Goal: Task Accomplishment & Management: Use online tool/utility

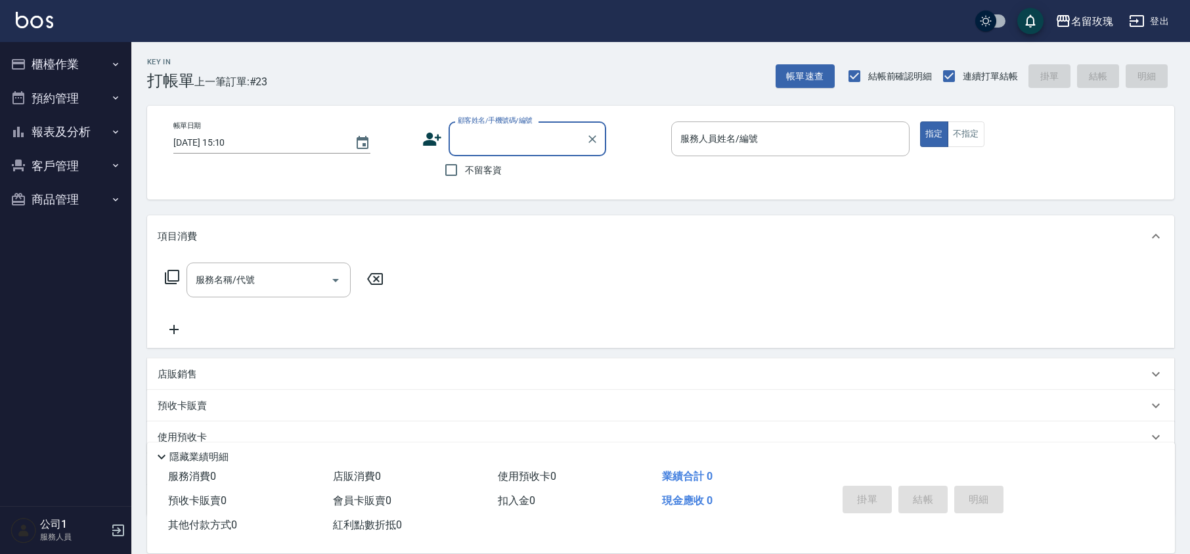
click at [491, 147] on input "顧客姓名/手機號碼/編號" at bounding box center [518, 138] width 126 height 23
click at [481, 166] on li "[PERSON_NAME]/0919959087/k-027" at bounding box center [528, 179] width 158 height 35
type input "[PERSON_NAME]/0919959087/k-027"
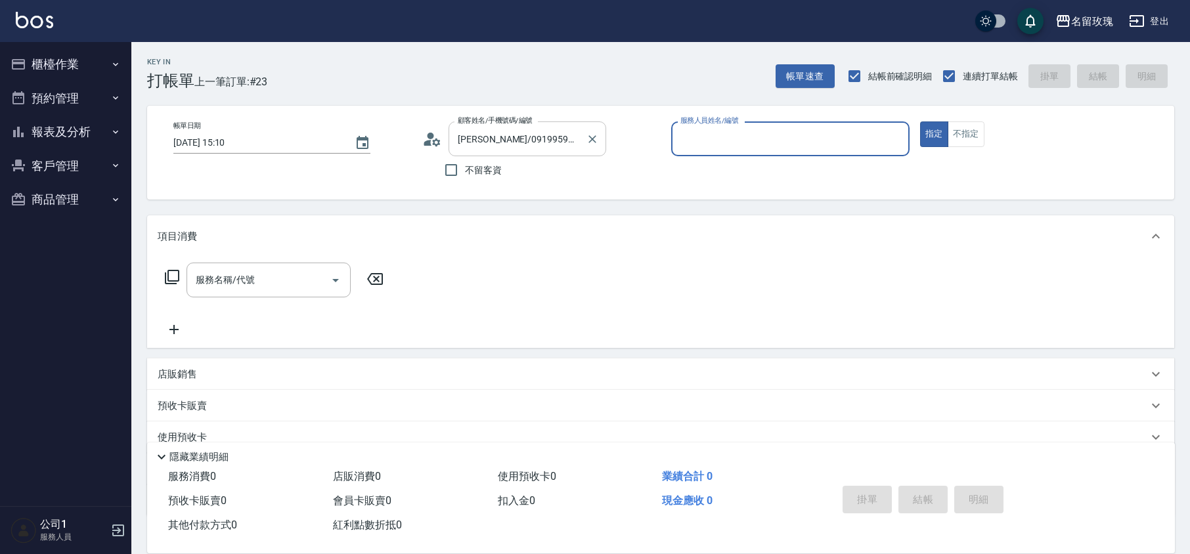
type input "KELLY-5"
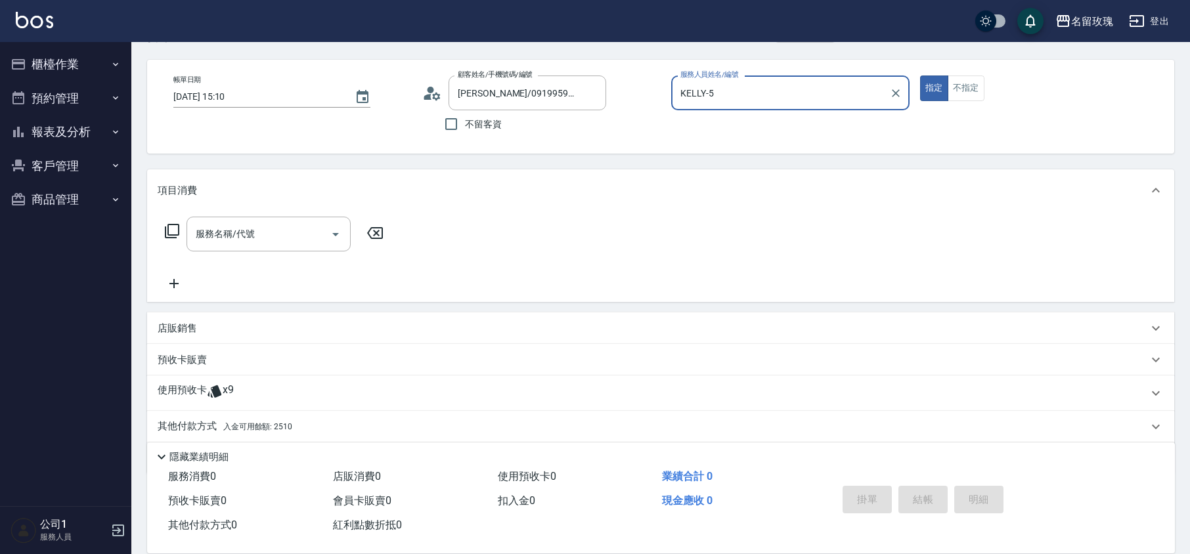
scroll to position [89, 0]
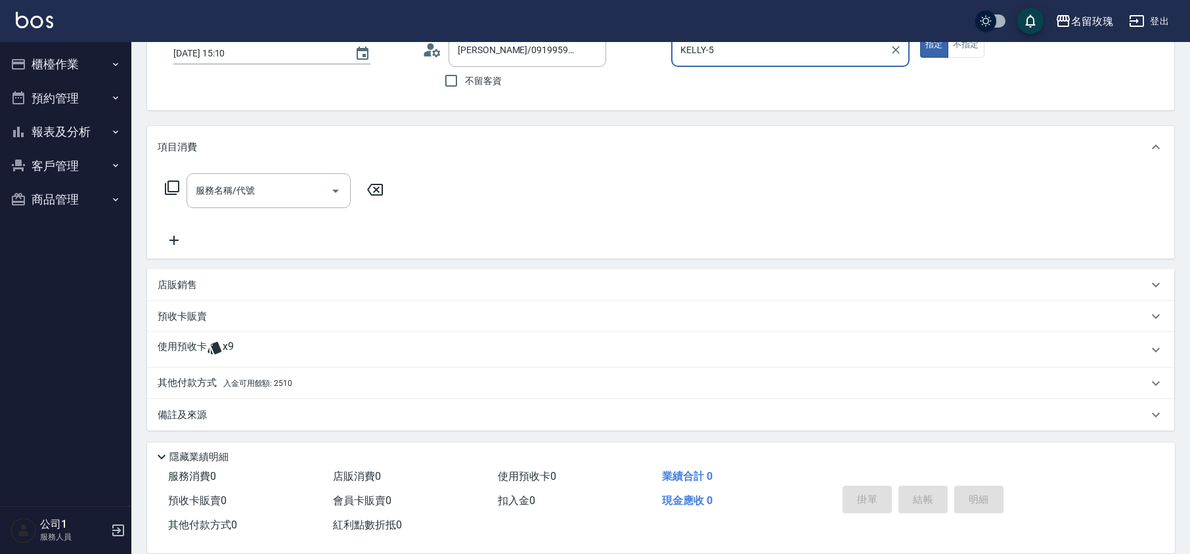
click at [231, 342] on span "x9" at bounding box center [228, 350] width 11 height 20
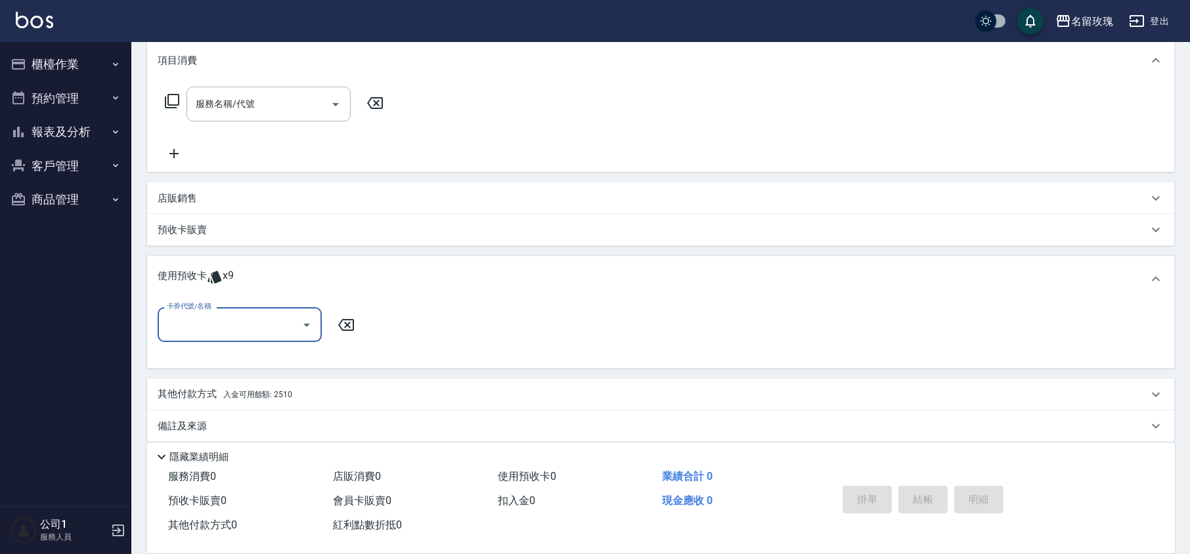
scroll to position [177, 0]
click at [297, 323] on button "Open" at bounding box center [306, 324] width 21 height 21
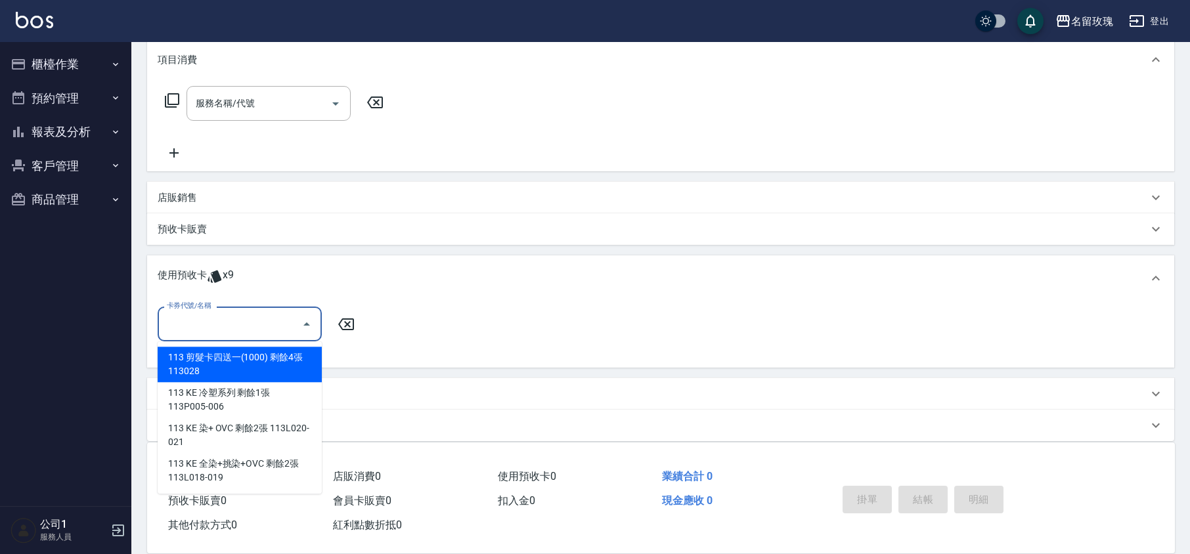
click at [259, 346] on ul "113 剪髮卡四送一(1000) 剩餘4張 113028 113 KE 冷塑系列 剩餘1張 113P005-006 113 KE 染+ OVC 剩餘2張 11…" at bounding box center [240, 418] width 164 height 152
click at [279, 366] on div "113 剪髮卡四送一(1000) 剩餘4張 113028" at bounding box center [240, 364] width 164 height 35
type input "113 剪髮卡四送一(1000) 113028"
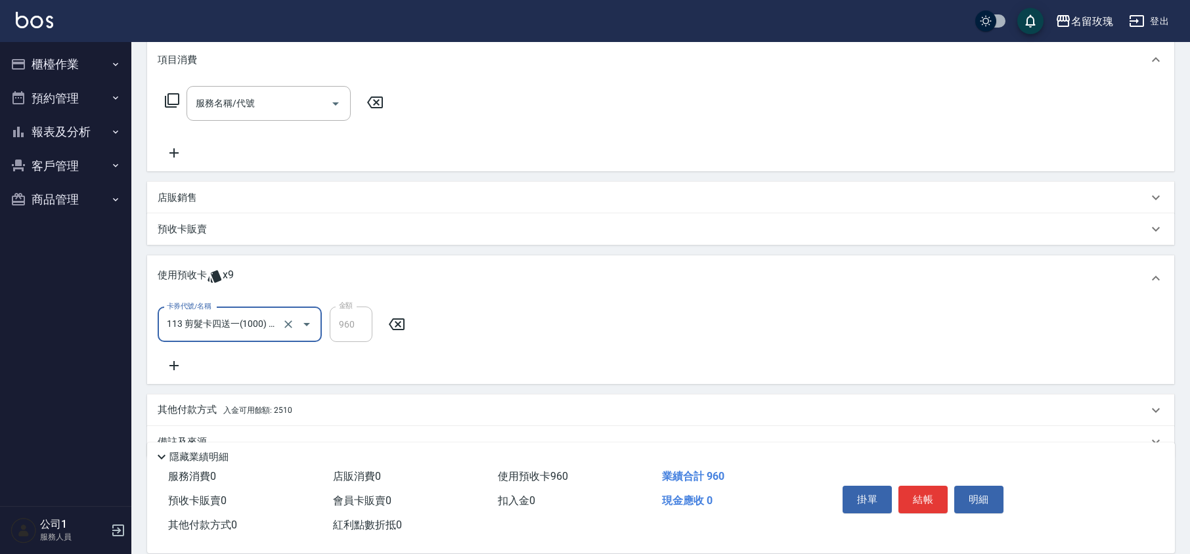
click at [166, 371] on icon at bounding box center [174, 366] width 33 height 16
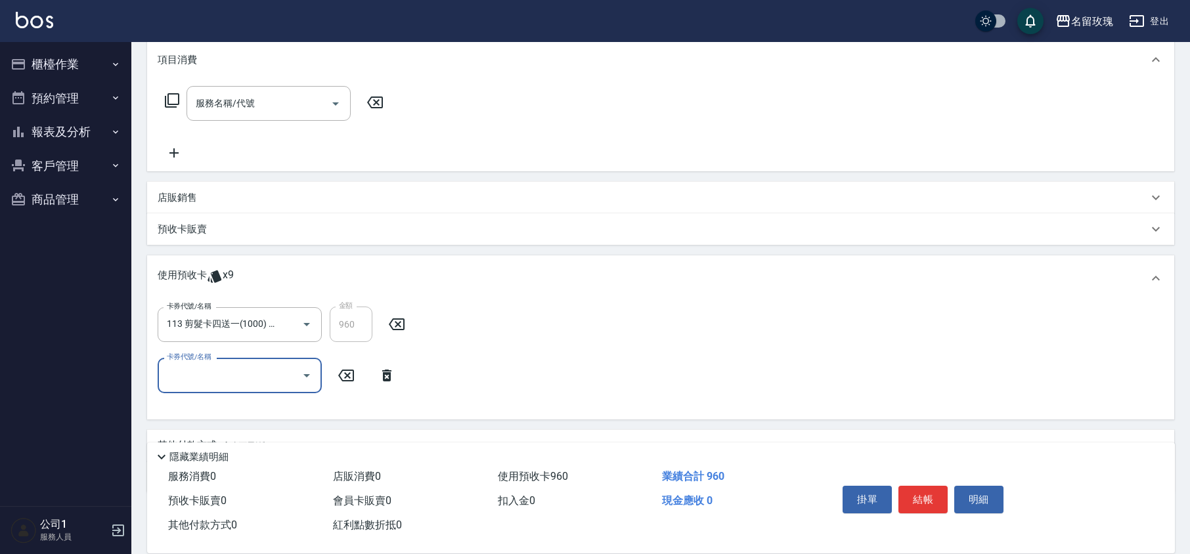
click at [306, 373] on icon "Open" at bounding box center [307, 376] width 16 height 16
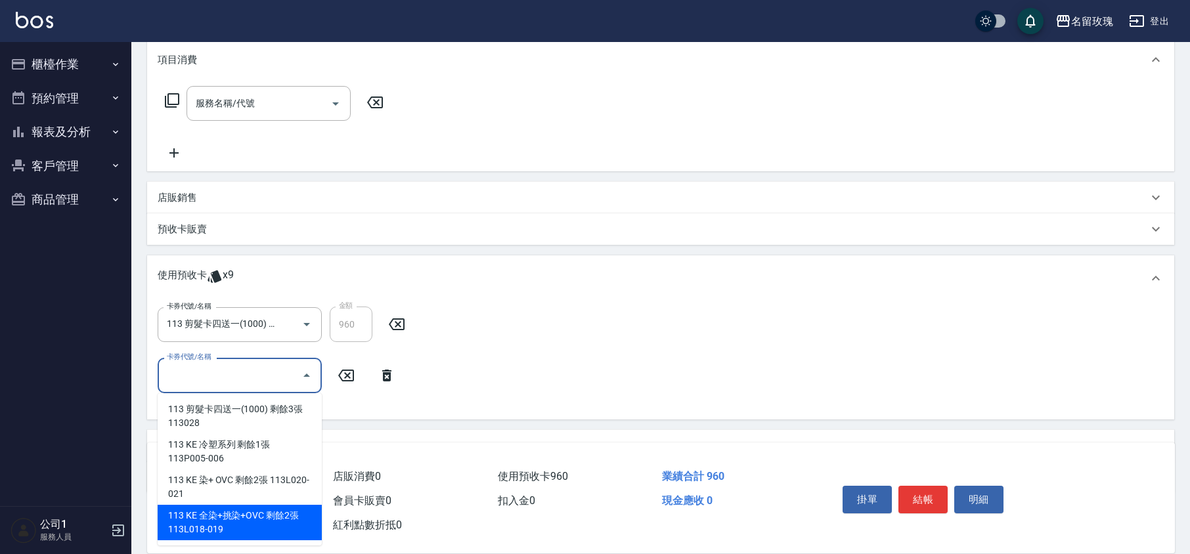
drag, startPoint x: 247, startPoint y: 516, endPoint x: 255, endPoint y: 512, distance: 8.8
click at [247, 519] on div "113 KE 全染+挑染+OVC 剩餘2張 113L018-019" at bounding box center [240, 522] width 164 height 35
type input "113 KE 全染+挑染+OVC 113L018-019"
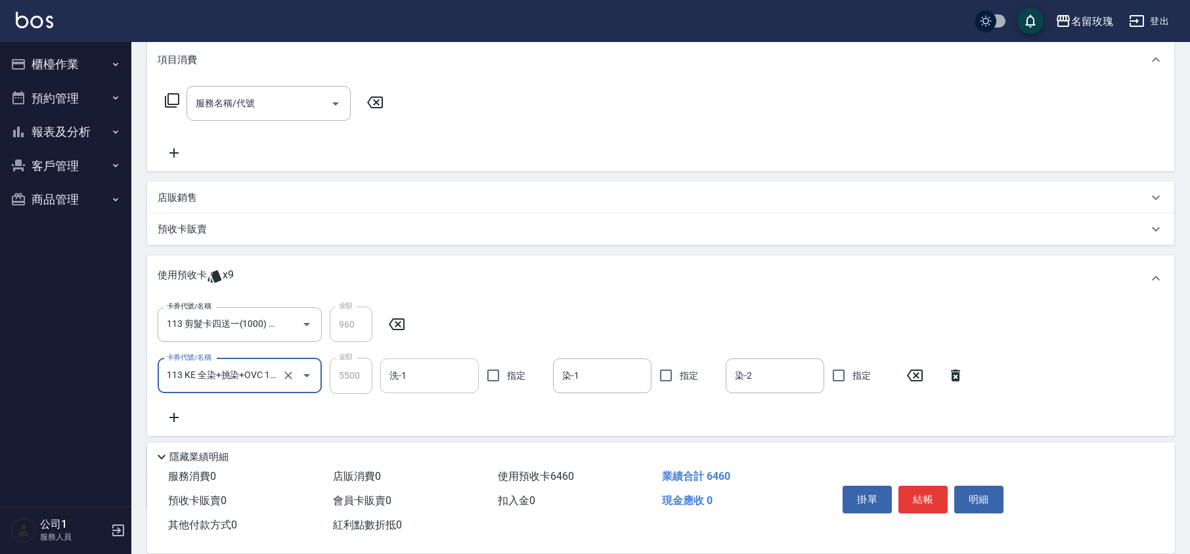
click at [442, 359] on div "洗-1" at bounding box center [429, 376] width 99 height 35
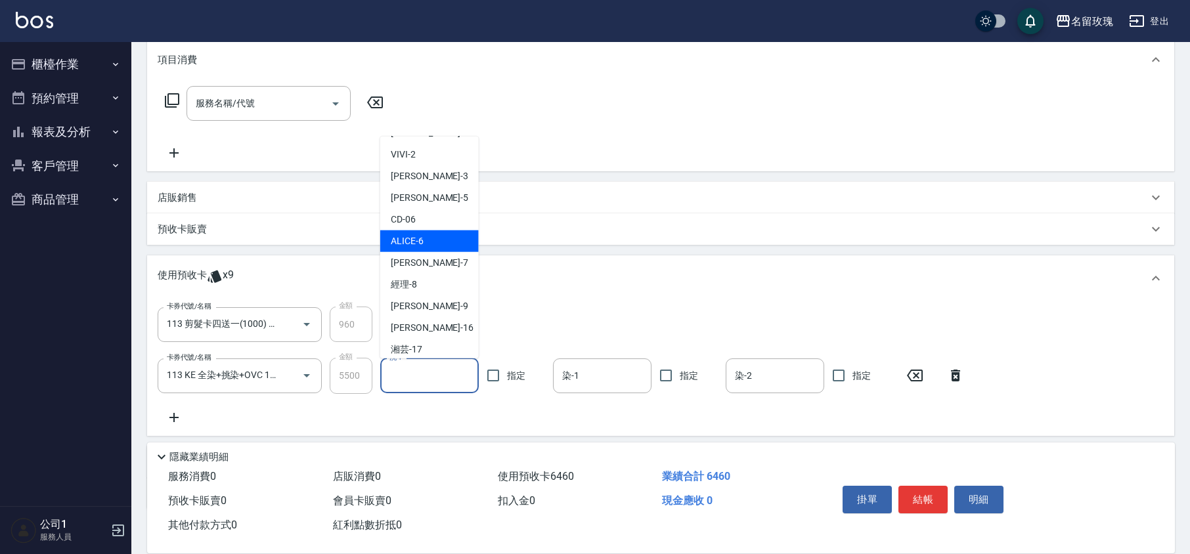
scroll to position [244, 0]
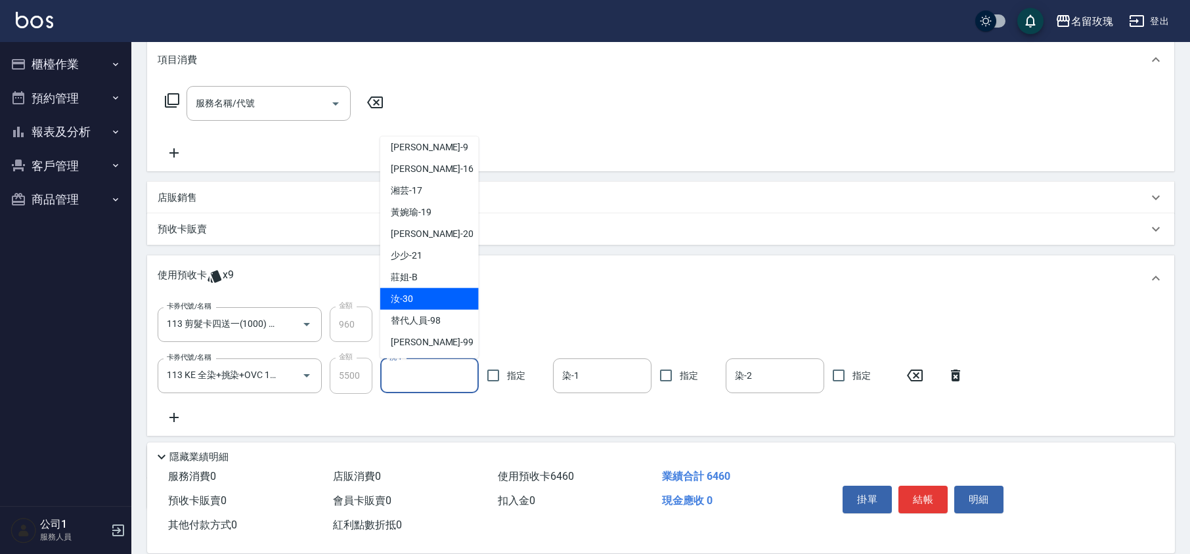
click at [419, 297] on div "汝 -30" at bounding box center [429, 299] width 99 height 22
type input "汝-30"
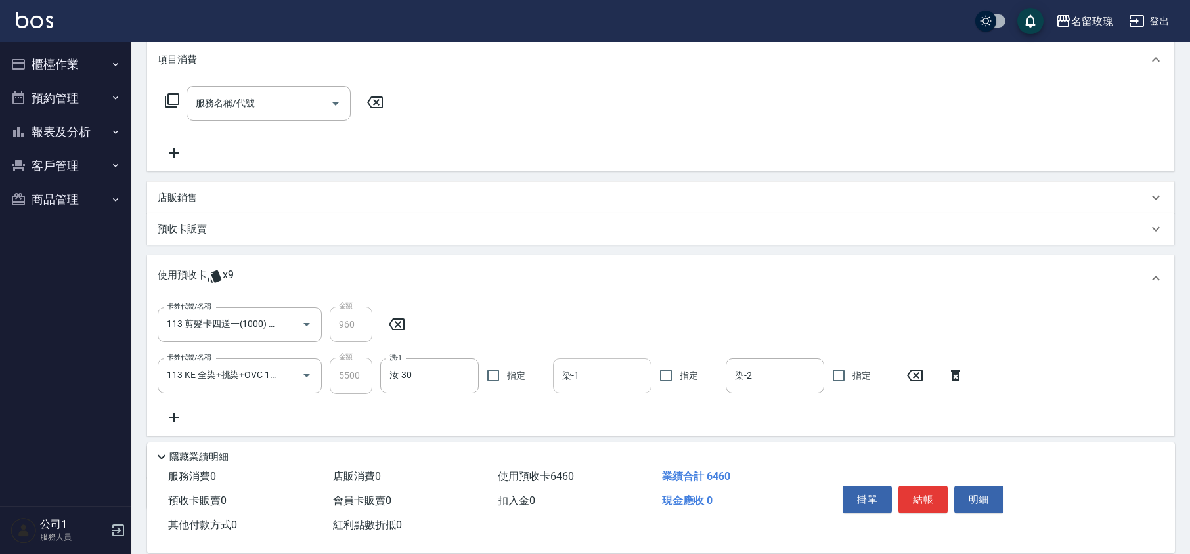
drag, startPoint x: 597, startPoint y: 359, endPoint x: 600, endPoint y: 369, distance: 10.4
click at [600, 363] on div "染-1" at bounding box center [602, 376] width 99 height 35
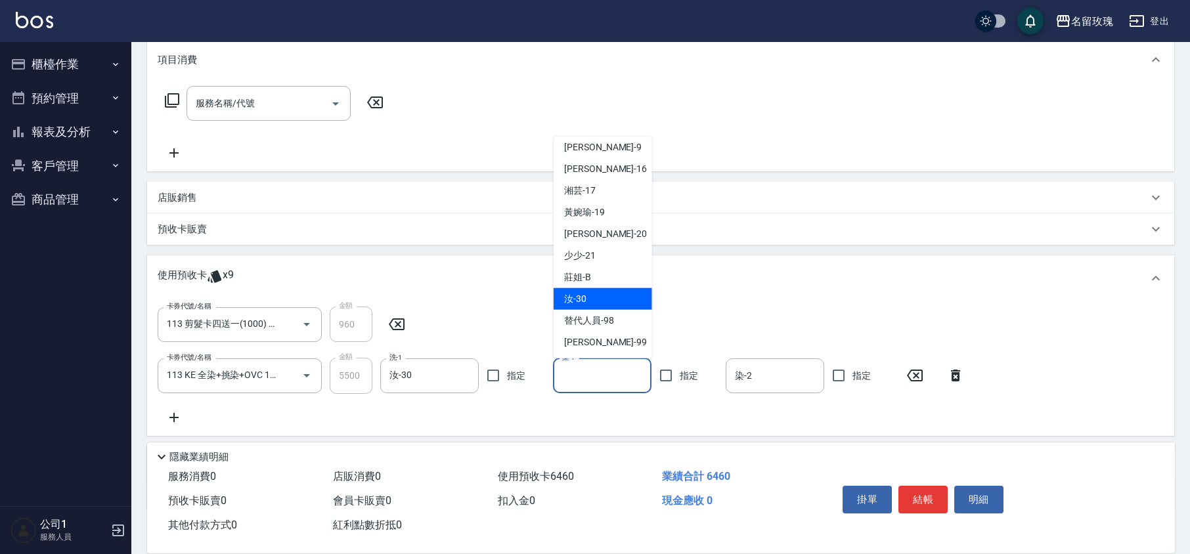
drag, startPoint x: 585, startPoint y: 293, endPoint x: 655, endPoint y: 313, distance: 73.2
click at [585, 292] on span "汝 -30" at bounding box center [575, 299] width 22 height 14
type input "汝-30"
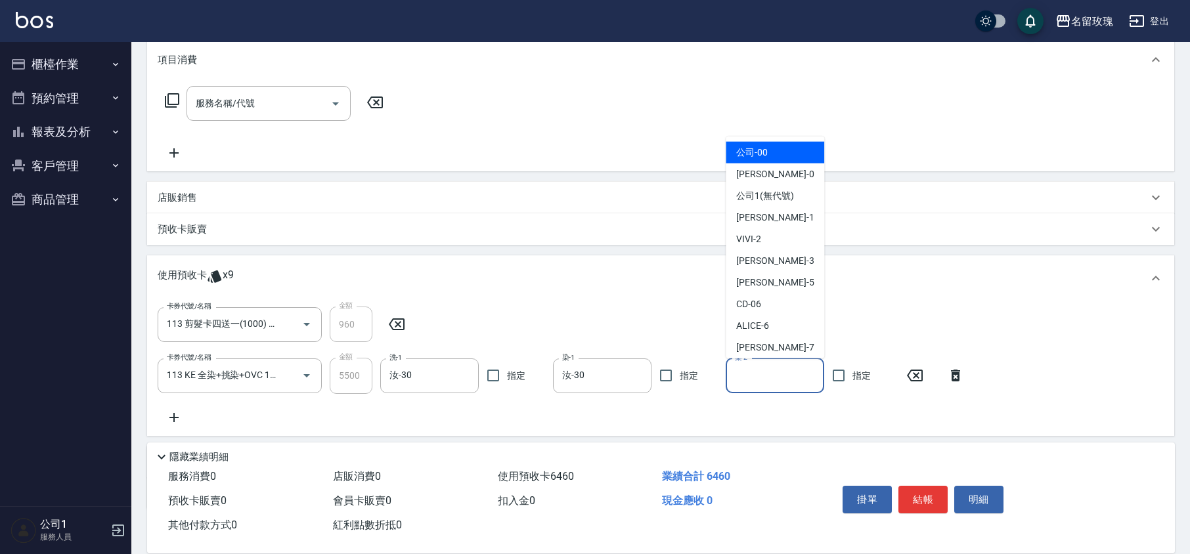
click at [778, 382] on input "染-2" at bounding box center [775, 376] width 87 height 23
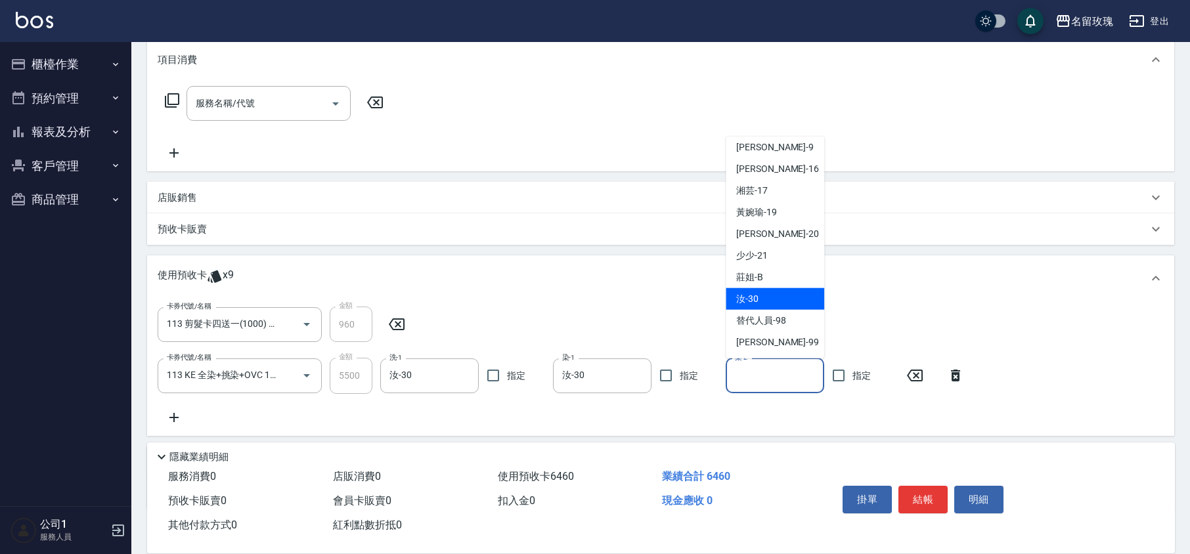
click at [763, 302] on div "汝 -30" at bounding box center [775, 299] width 99 height 22
type input "汝-30"
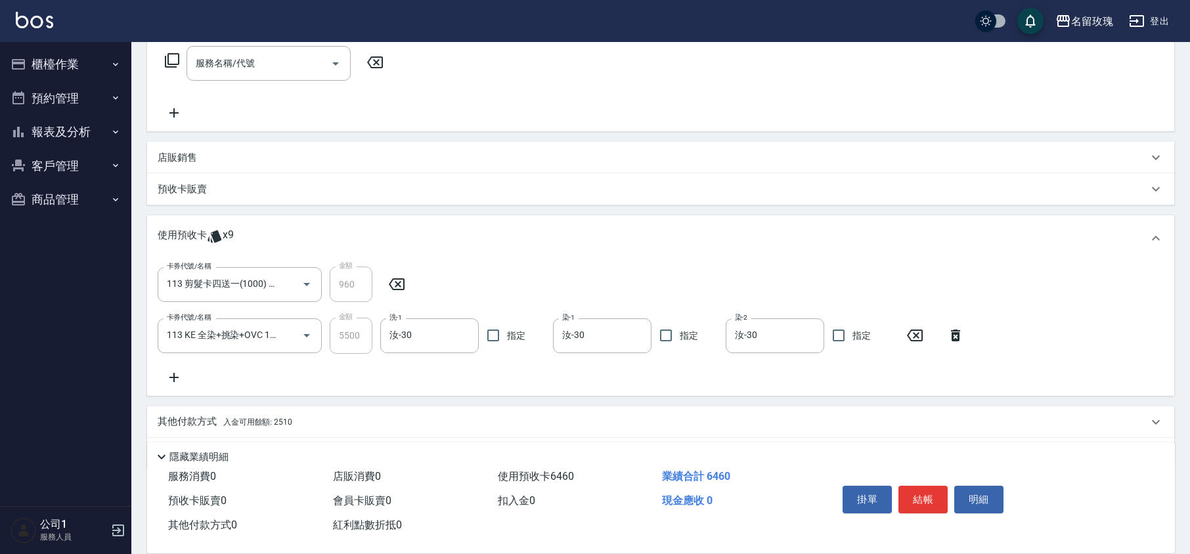
scroll to position [256, 0]
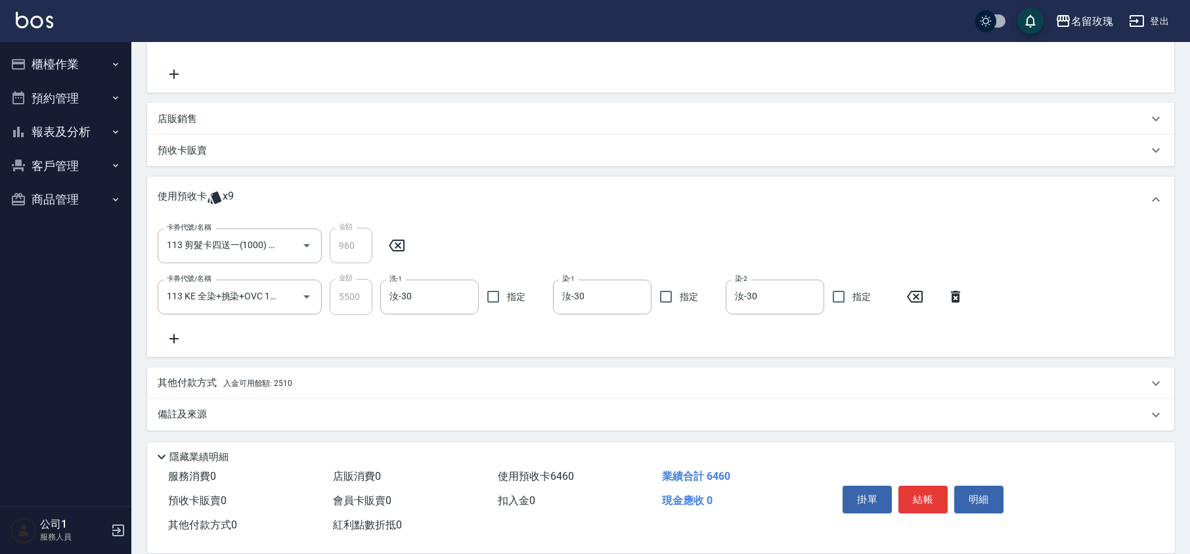
click at [729, 337] on div "卡券代號/名稱 113 剪髮卡四送一(1000) 113028 卡券代號/名稱 金額 960 金額 卡券代號/名稱 113 KE 全染+挑染+OVC 113L…" at bounding box center [661, 287] width 1006 height 118
type input "[DATE] 15:53"
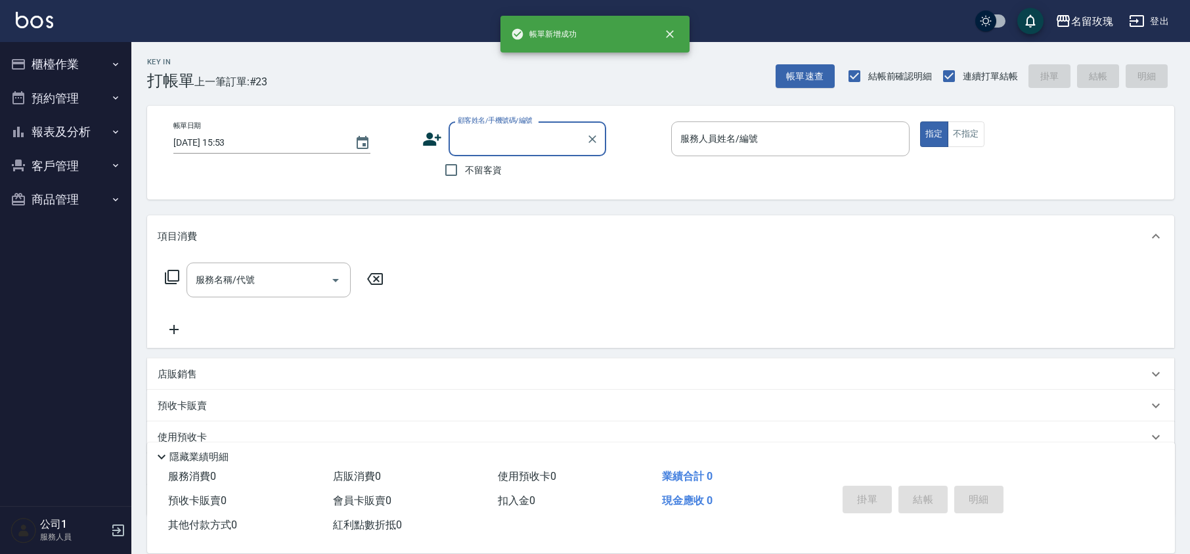
scroll to position [0, 0]
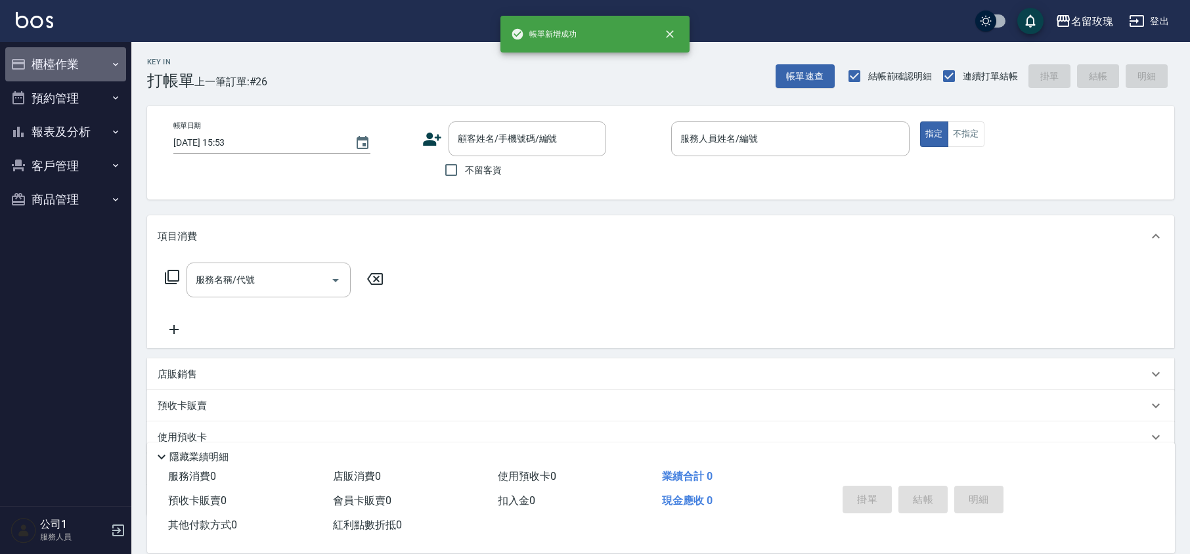
click at [85, 51] on button "櫃檯作業" at bounding box center [65, 64] width 121 height 34
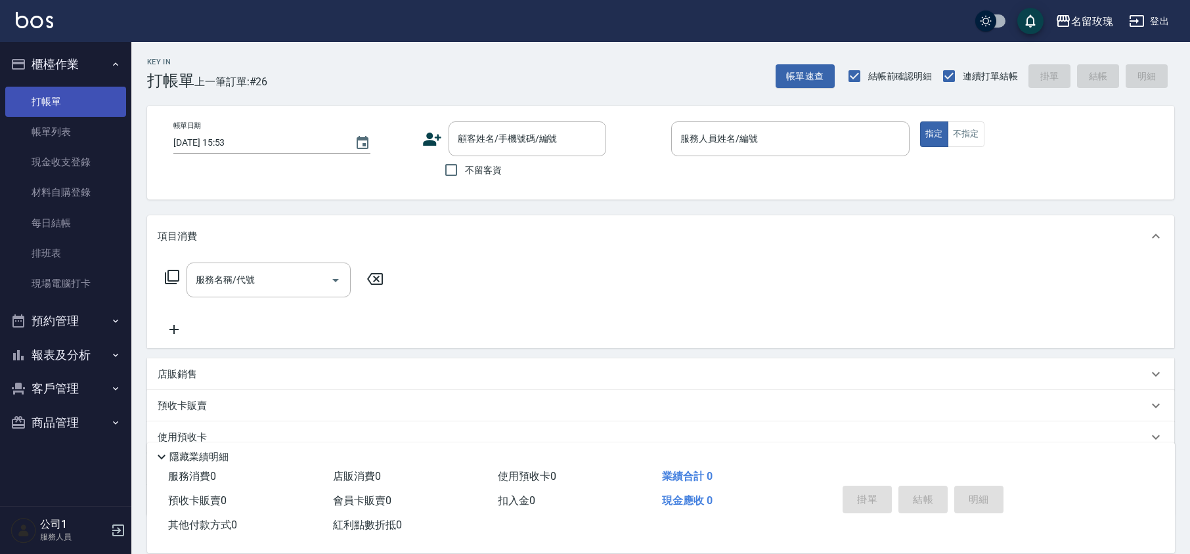
click at [72, 116] on link "打帳單" at bounding box center [65, 102] width 121 height 30
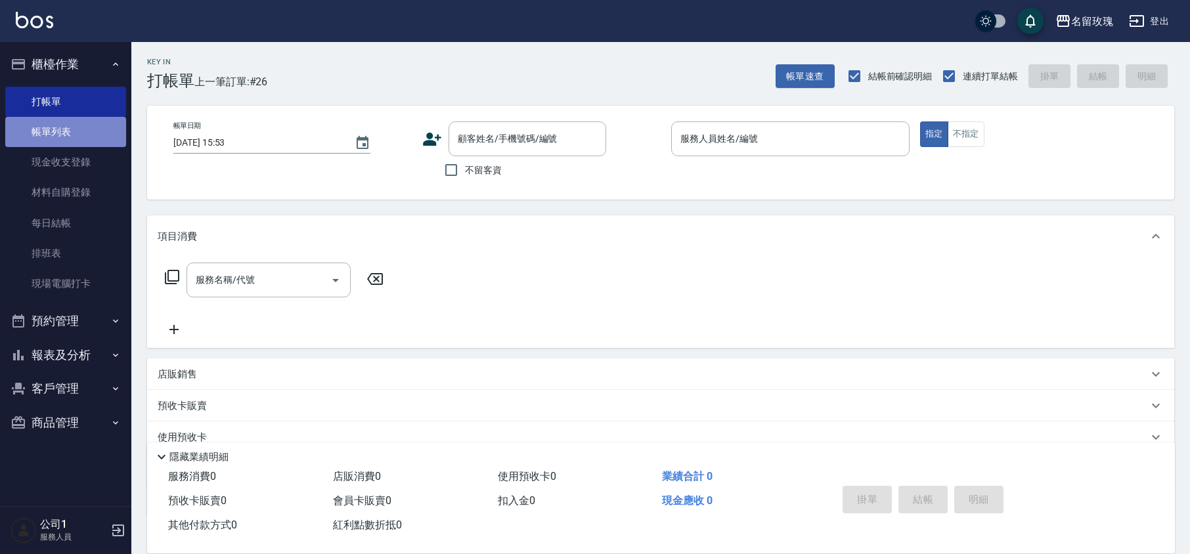
click at [82, 132] on link "帳單列表" at bounding box center [65, 132] width 121 height 30
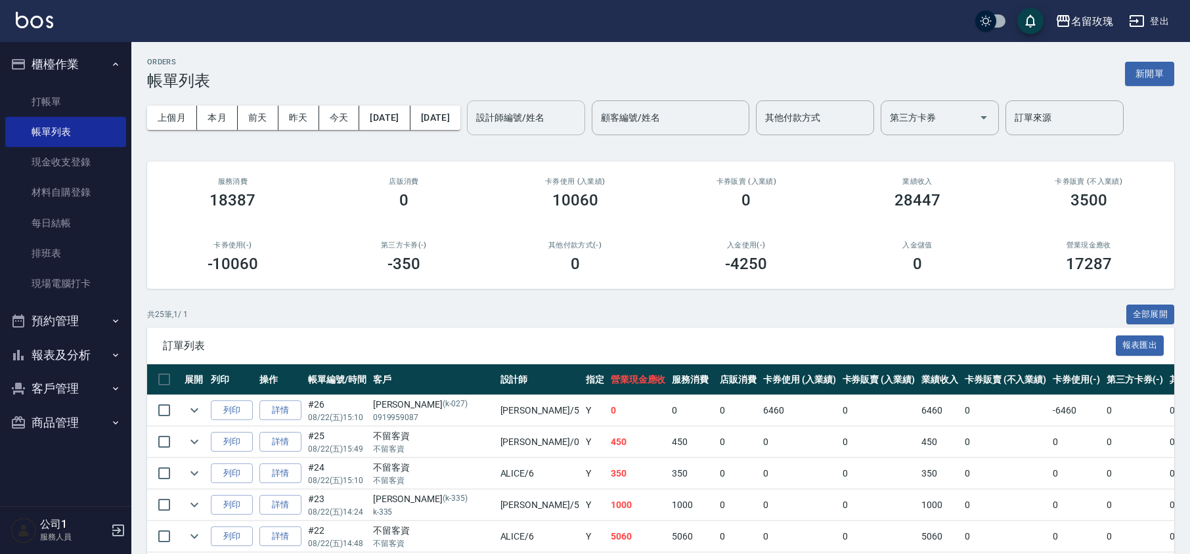
click at [547, 124] on input "設計師編號/姓名" at bounding box center [526, 117] width 106 height 23
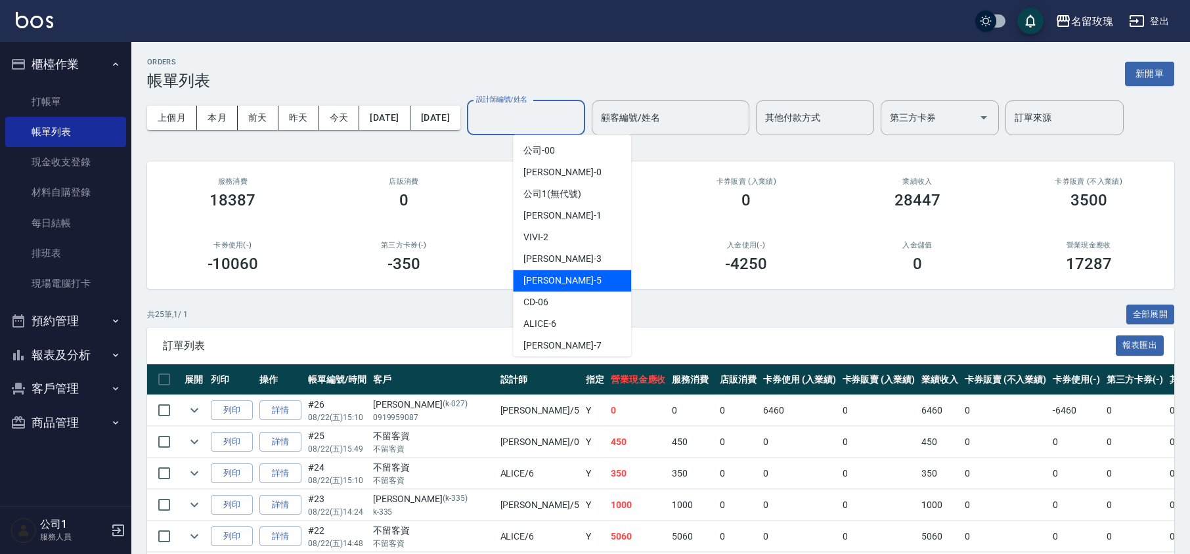
click at [563, 281] on div "[PERSON_NAME] -5" at bounding box center [572, 281] width 118 height 22
type input "KELLY-5"
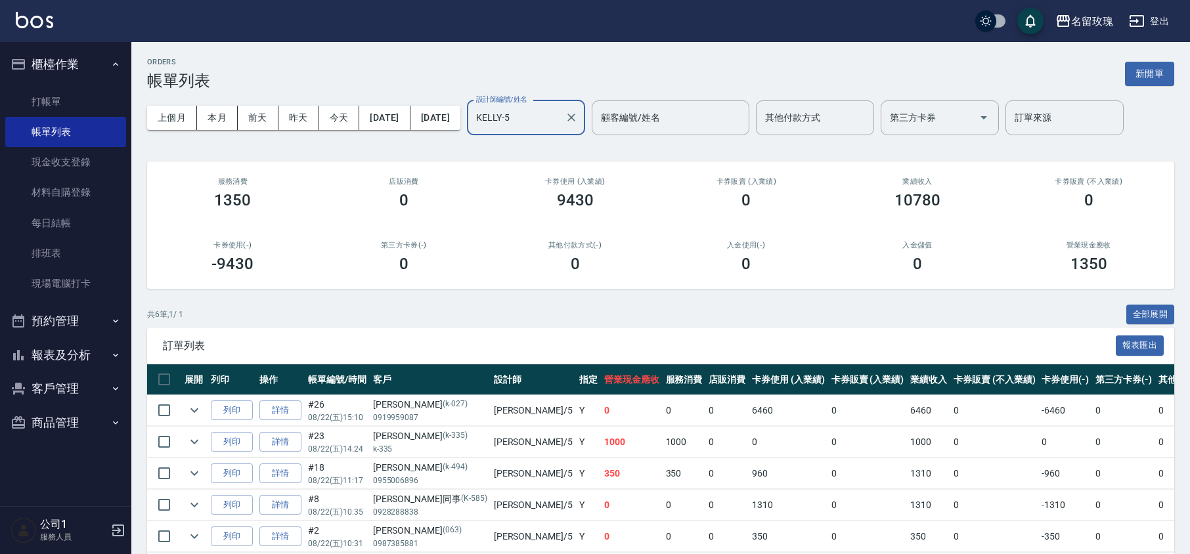
click at [568, 151] on div "ORDERS 帳單列表 新開單 上個月 本月 [DATE] [DATE] [DATE] [DATE] [DATE] 設計師編號/姓名 [PERSON_NAME…" at bounding box center [660, 339] width 1059 height 594
click at [35, 100] on link "打帳單" at bounding box center [65, 102] width 121 height 30
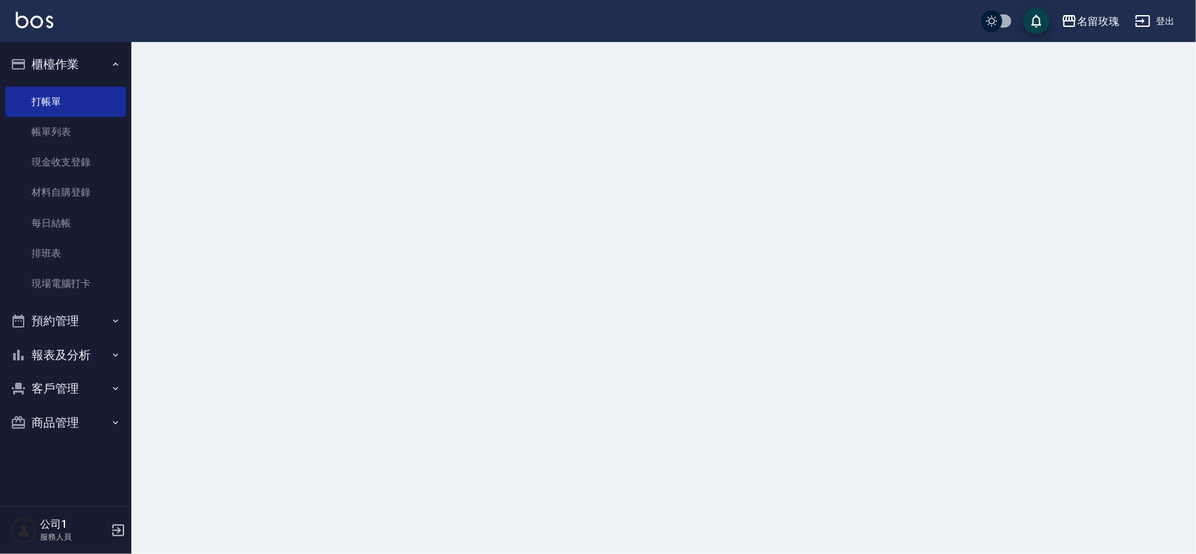
click at [64, 66] on button "櫃檯作業" at bounding box center [65, 64] width 121 height 34
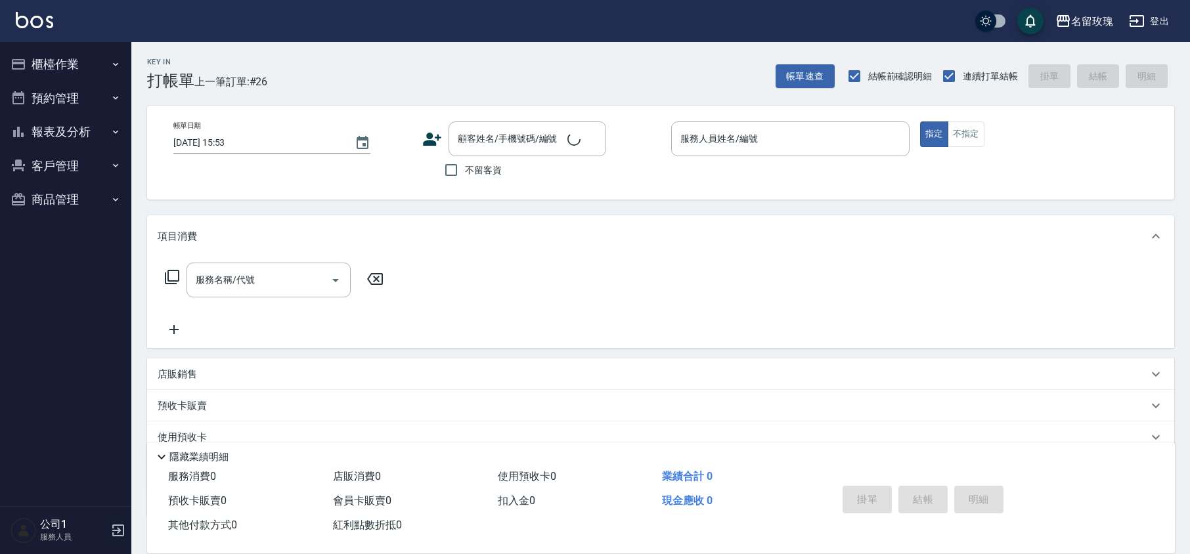
click at [254, 45] on div "Key In 打帳單 上一筆訂單:#26" at bounding box center [199, 66] width 136 height 48
click at [399, 51] on div "Key In 打帳單 上一筆訂單:#26 帳單速查 結帳前確認明細 連續打單結帳 掛單 結帳 明細" at bounding box center [652, 66] width 1043 height 48
click at [466, 129] on div "顧客姓名/手機號碼/編號 顧客姓名/手機號碼/編號" at bounding box center [528, 139] width 158 height 35
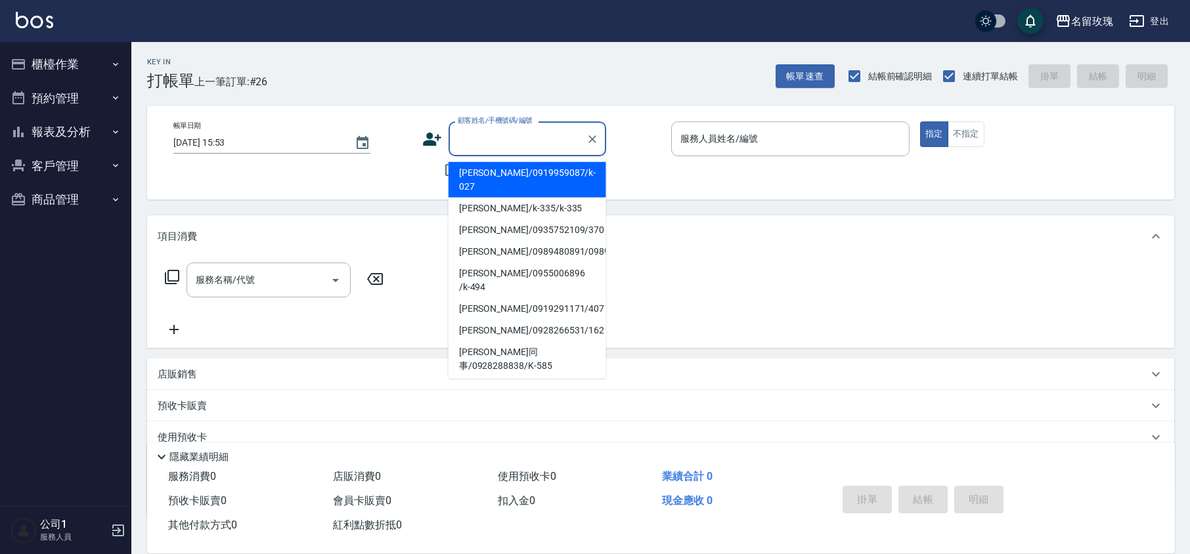
click at [477, 171] on li "[PERSON_NAME]/0919959087/k-027" at bounding box center [528, 179] width 158 height 35
type input "[PERSON_NAME]/0919959087/k-027"
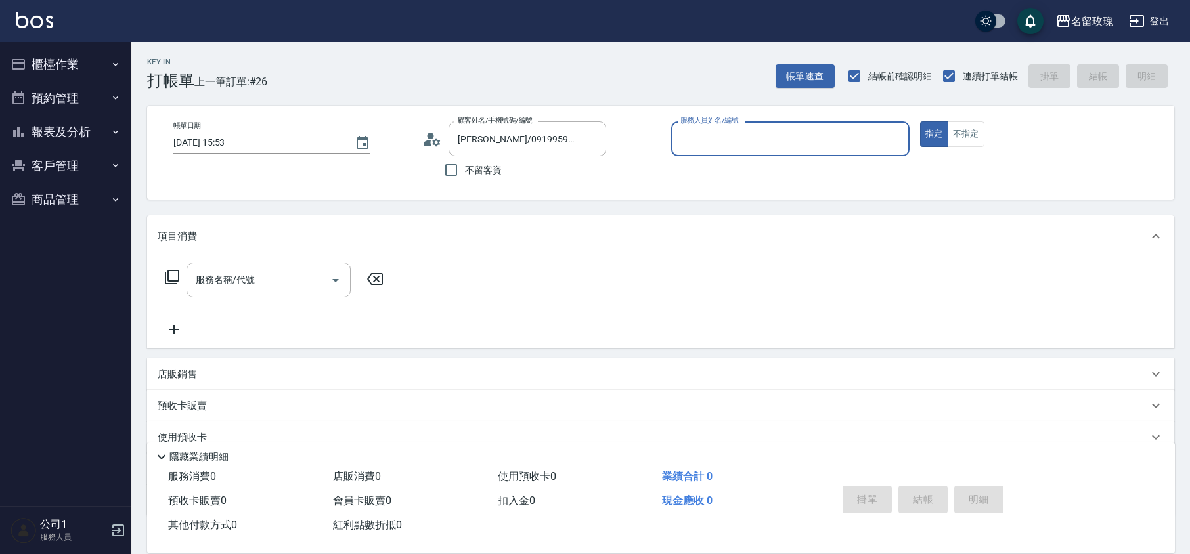
type input "KELLY-5"
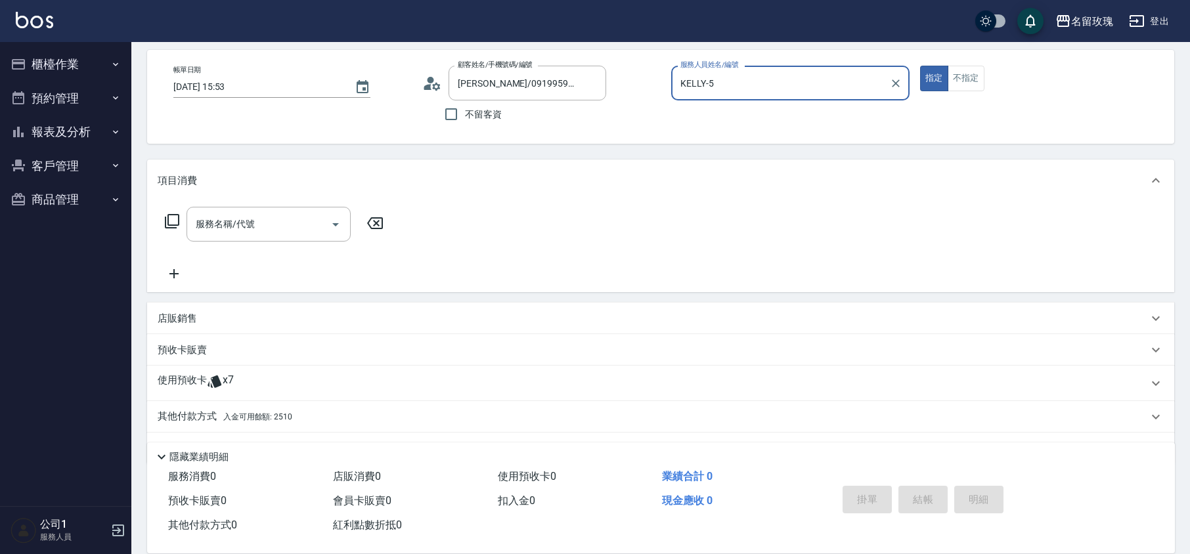
scroll to position [89, 0]
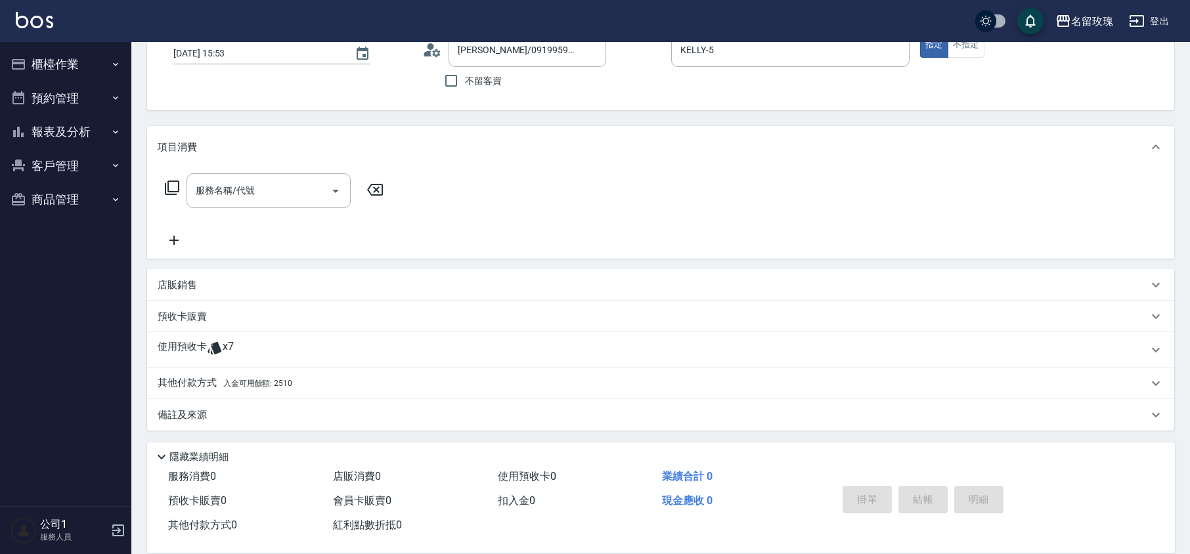
click at [183, 282] on p "店販銷售" at bounding box center [177, 286] width 39 height 14
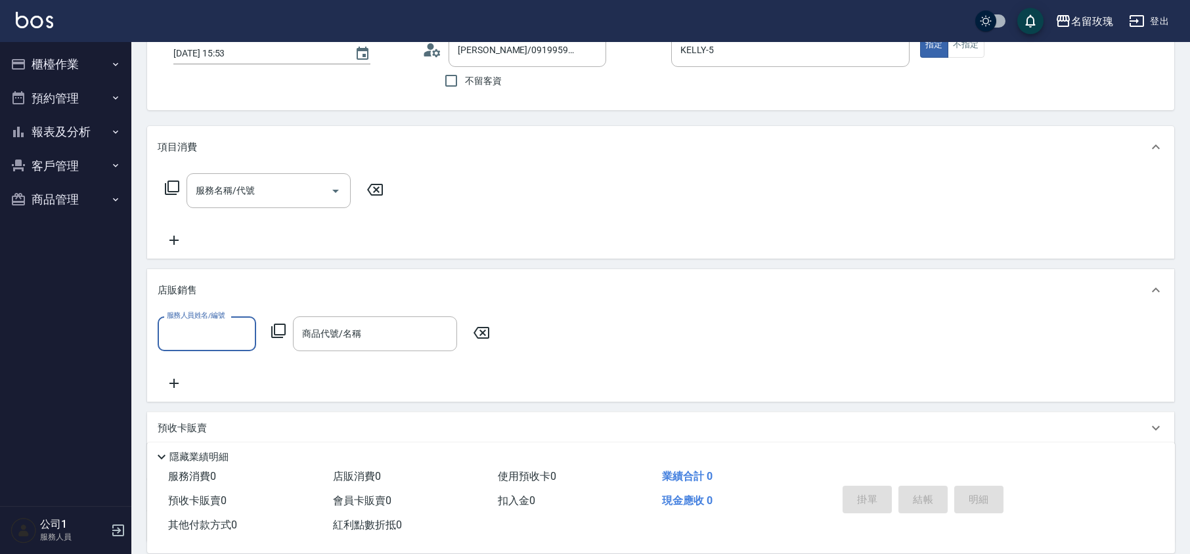
scroll to position [0, 0]
click at [200, 325] on input "服務人員姓名/編號" at bounding box center [207, 334] width 87 height 23
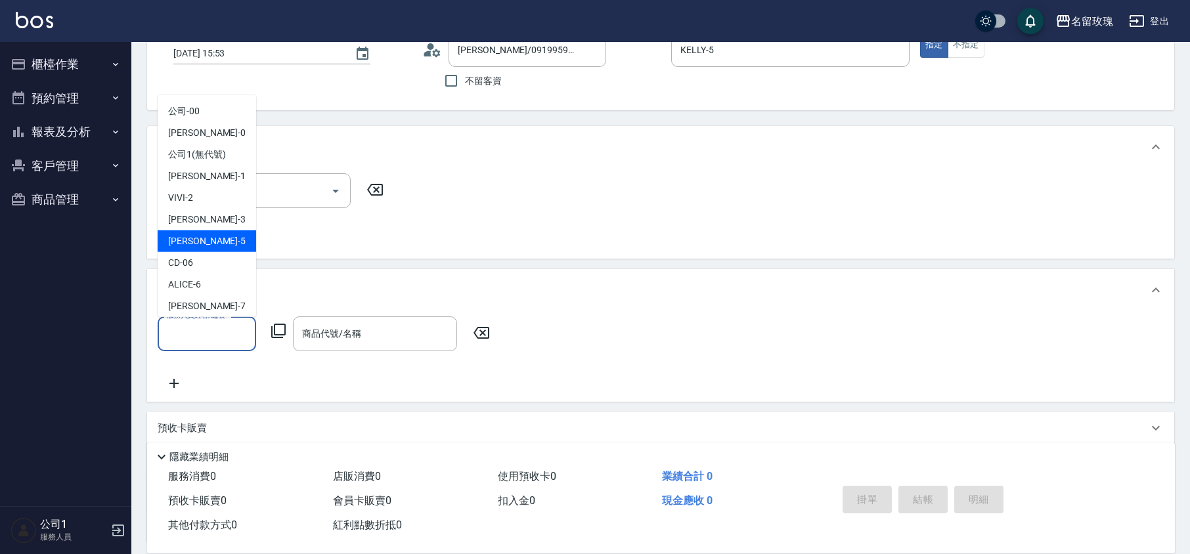
click at [194, 248] on span "[PERSON_NAME] -5" at bounding box center [207, 242] width 78 height 14
type input "KELLY-5"
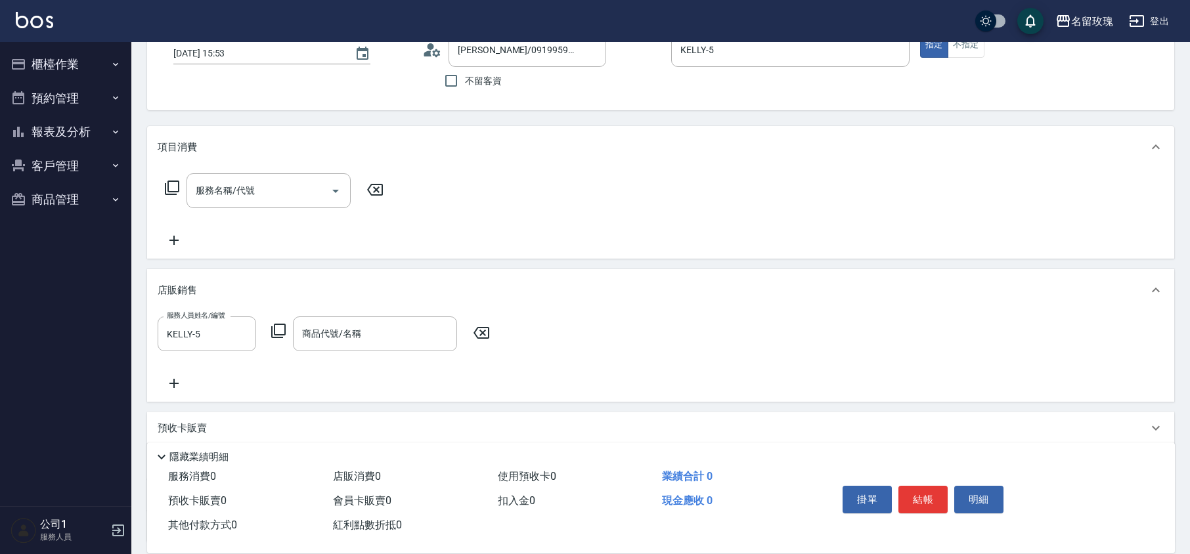
click at [281, 332] on icon at bounding box center [279, 331] width 16 height 16
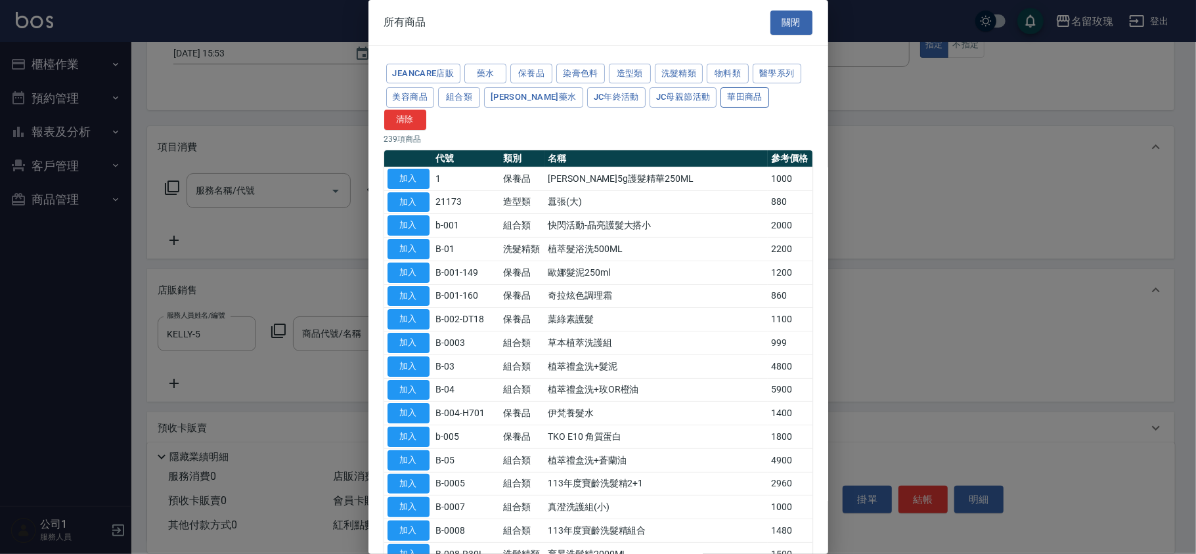
click at [721, 97] on button "華田商品" at bounding box center [745, 97] width 49 height 20
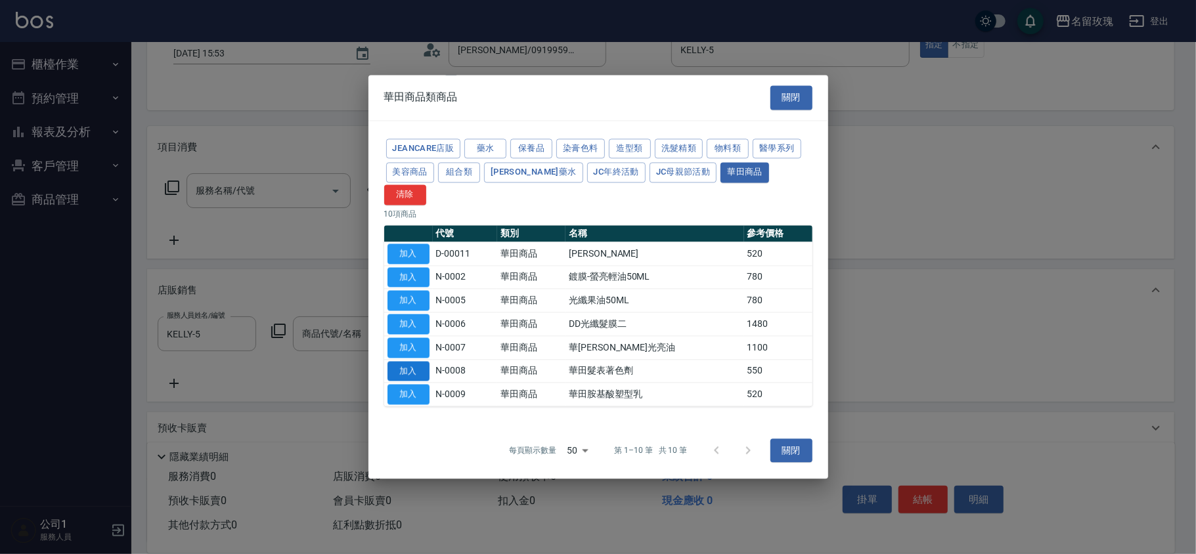
click at [407, 361] on button "加入" at bounding box center [409, 371] width 42 height 20
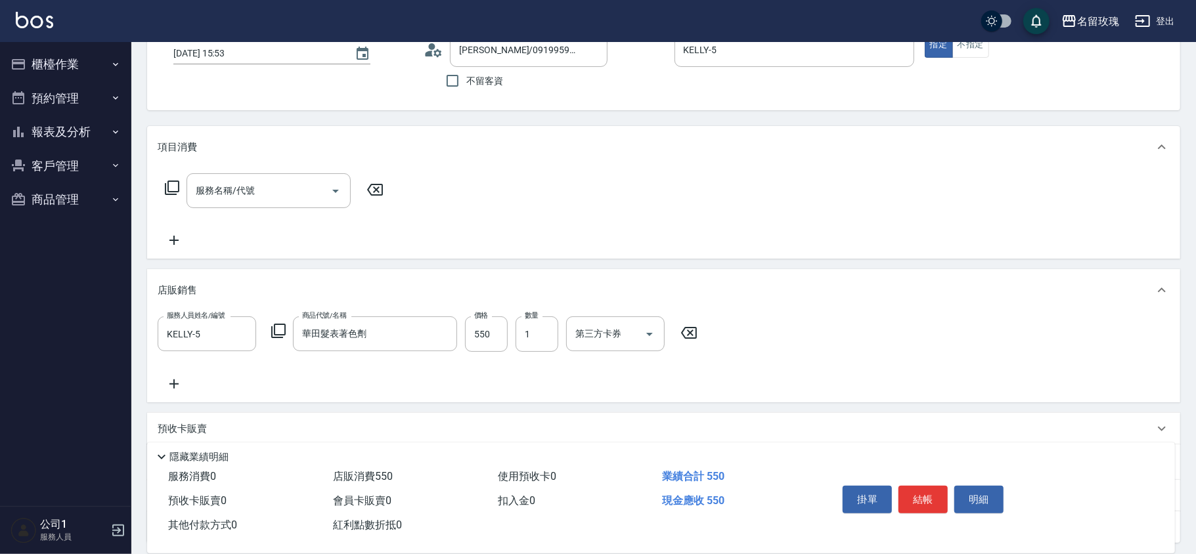
type input "華田髮表著色劑"
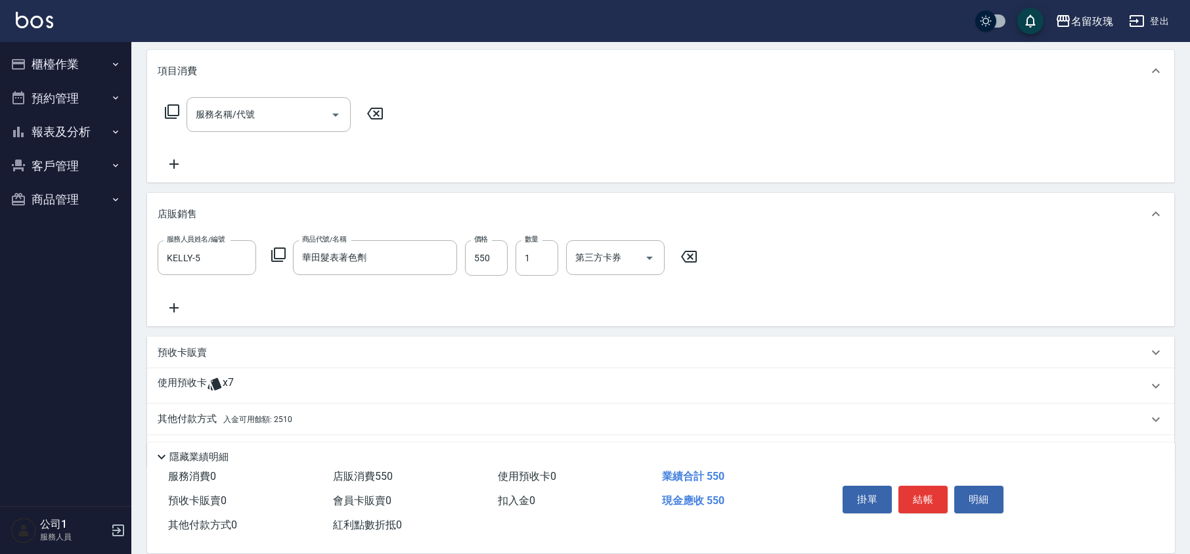
scroll to position [202, 0]
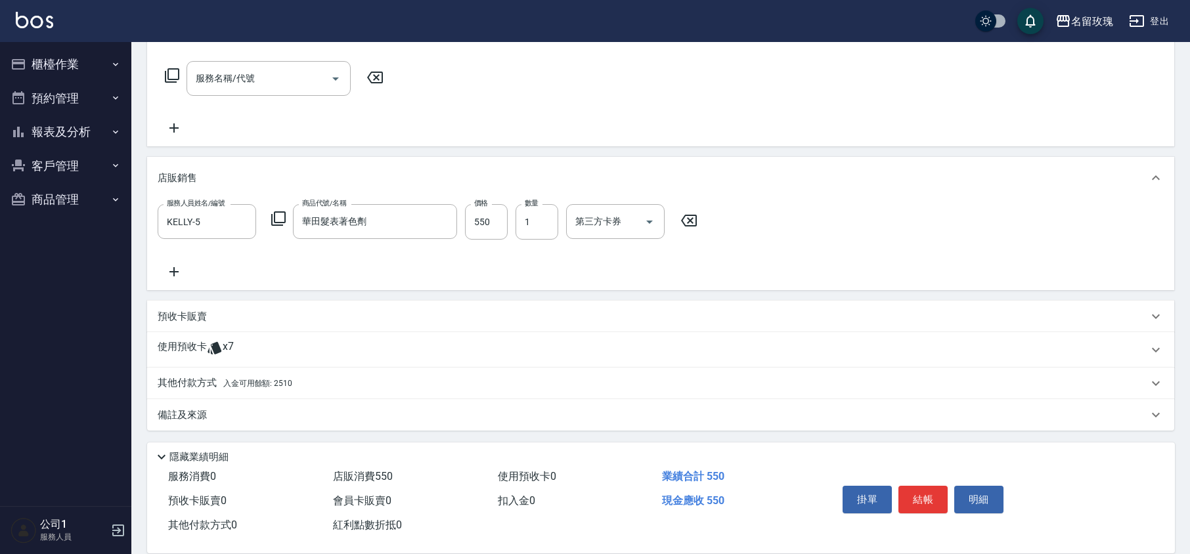
click at [195, 385] on p "其他付款方式 入金可用餘額: 2510" at bounding box center [225, 383] width 135 height 14
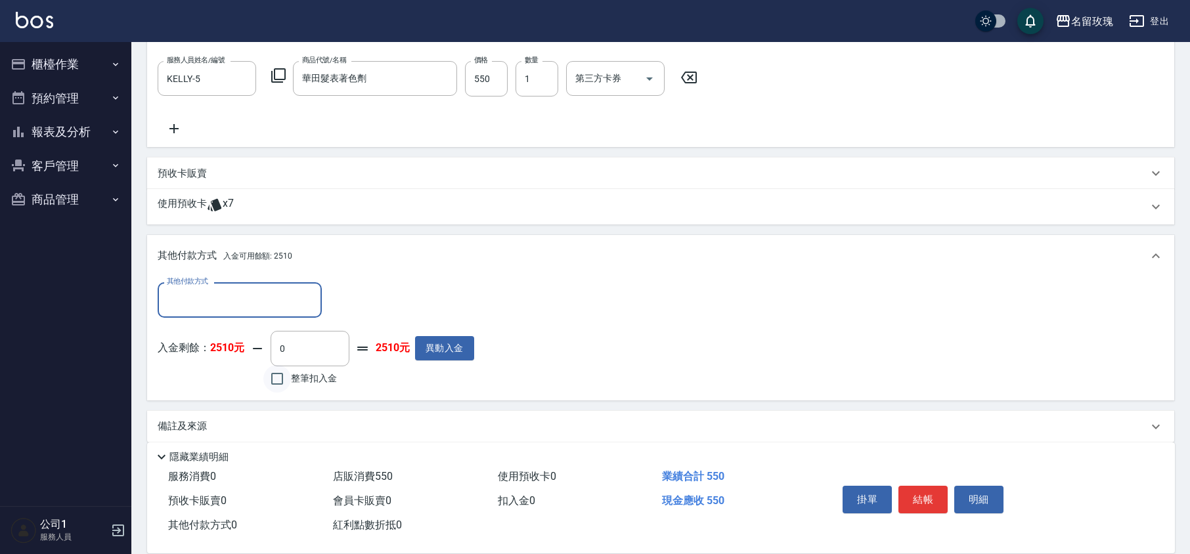
scroll to position [347, 0]
click at [288, 371] on input "整筆扣入金" at bounding box center [277, 377] width 28 height 28
checkbox input "true"
type input "550"
